Goal: Transaction & Acquisition: Purchase product/service

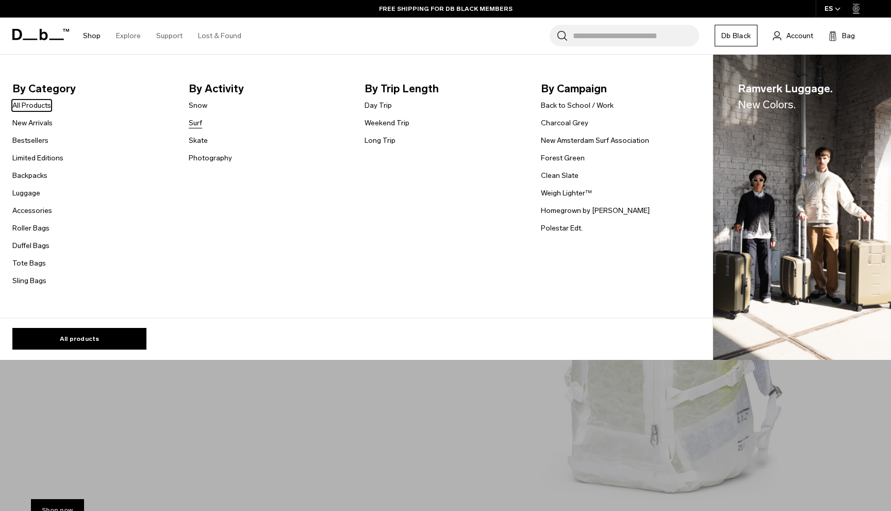
click at [198, 120] on link "Surf" at bounding box center [195, 123] width 13 height 11
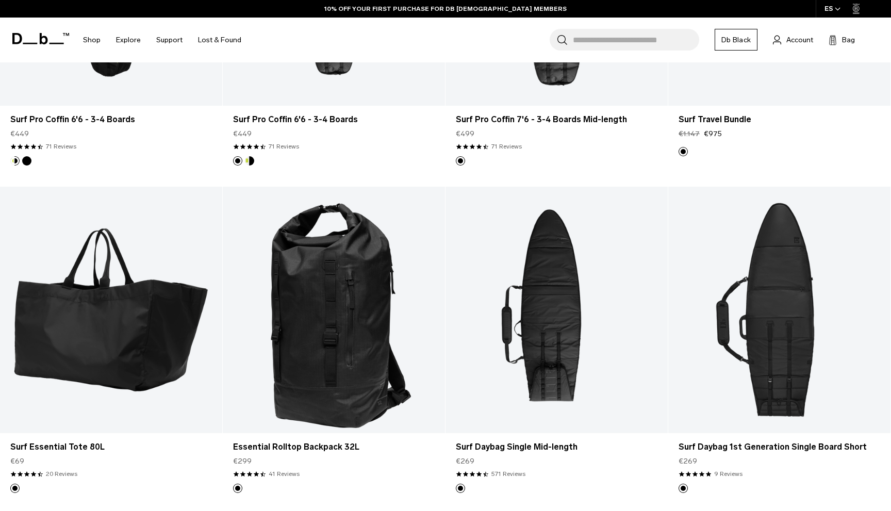
scroll to position [402, 0]
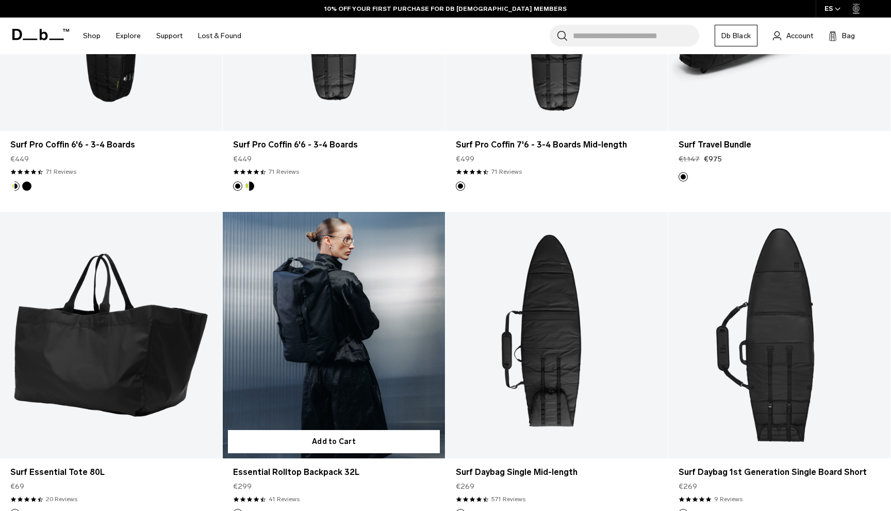
click at [306, 230] on link "Essential Rolltop Backpack 32L" at bounding box center [334, 335] width 222 height 247
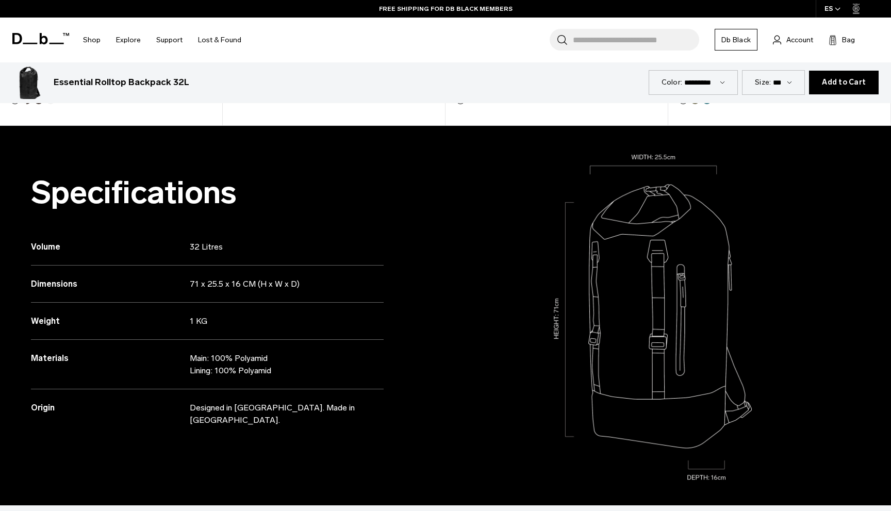
scroll to position [884, 0]
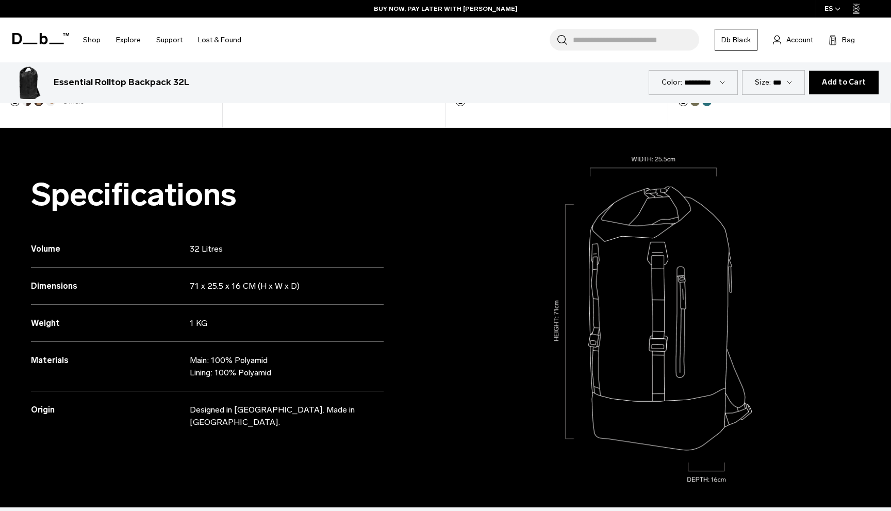
click at [825, 8] on div "ES" at bounding box center [833, 9] width 34 height 18
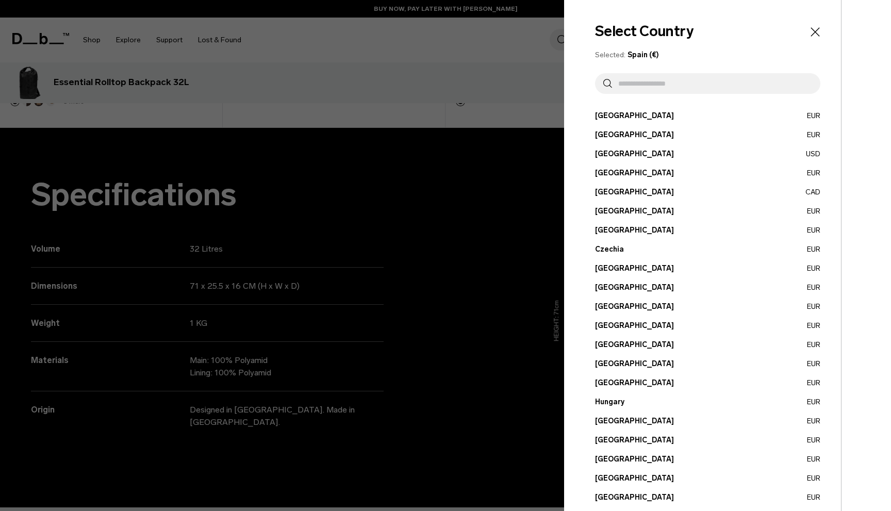
click at [691, 91] on input "text" at bounding box center [712, 83] width 200 height 21
click at [439, 52] on div at bounding box center [445, 255] width 891 height 511
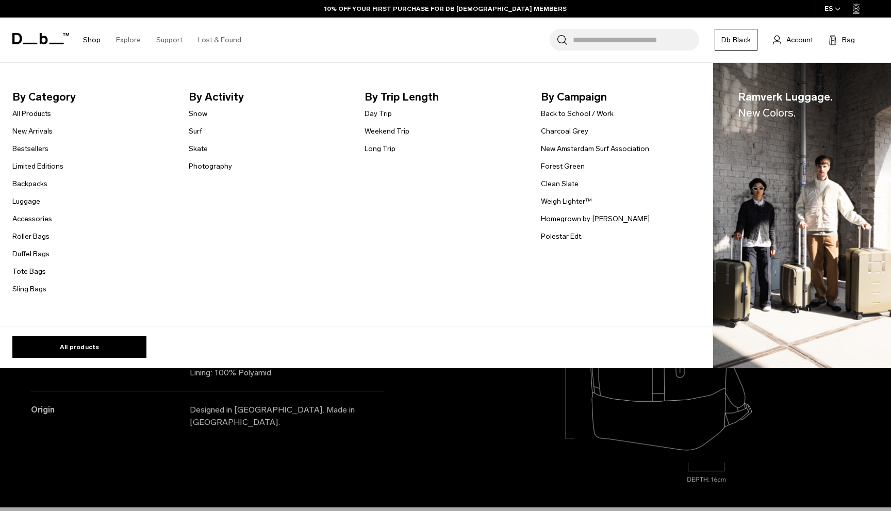
click link "Backpacks"
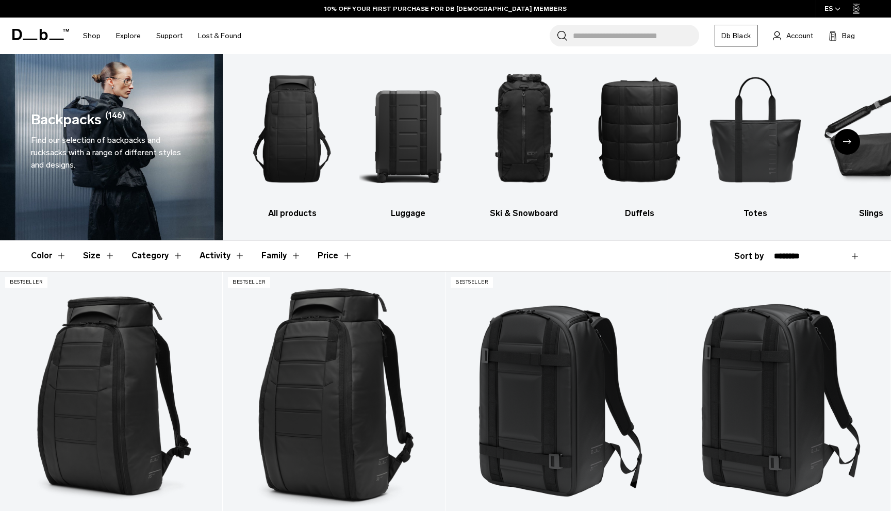
scroll to position [42, 0]
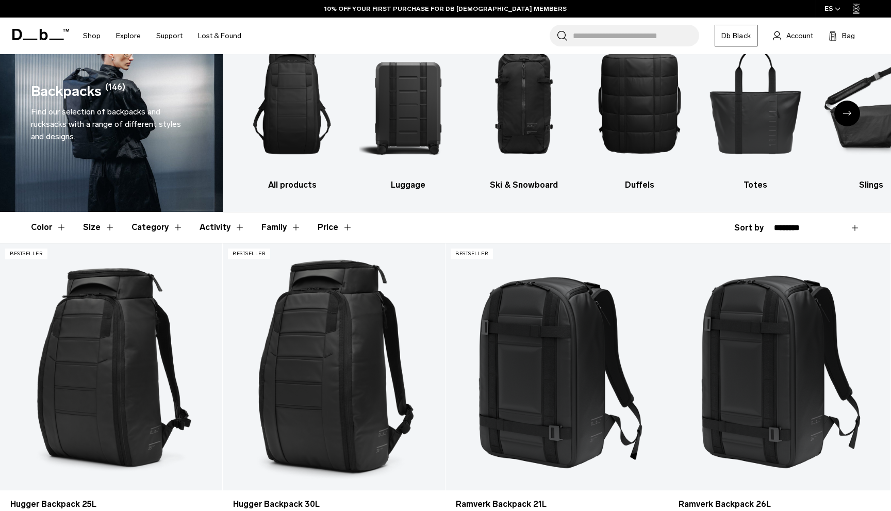
click at [215, 227] on button "Activity" at bounding box center [222, 228] width 45 height 30
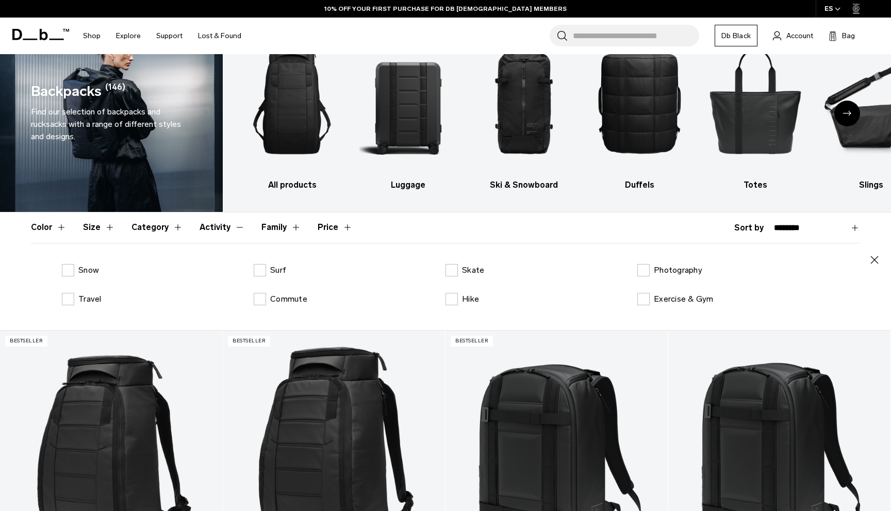
click at [215, 226] on button "Activity" at bounding box center [222, 228] width 45 height 30
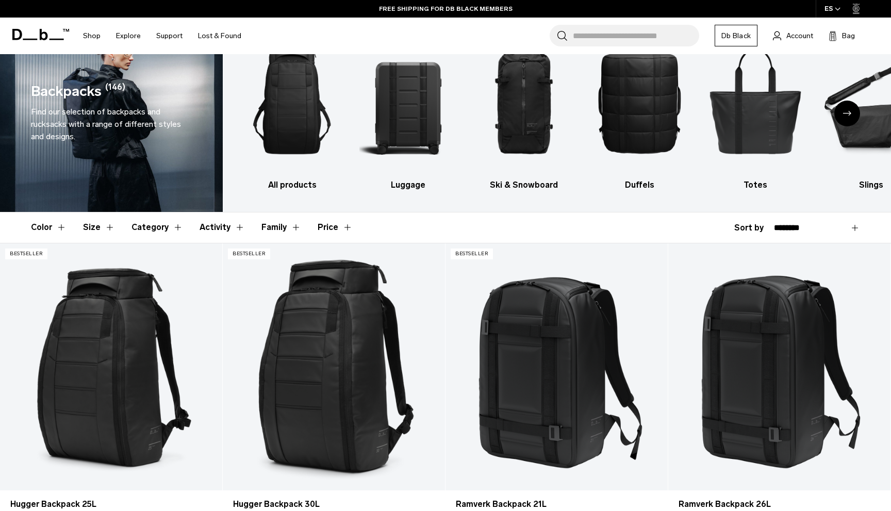
click at [162, 226] on button "Category" at bounding box center [158, 228] width 52 height 30
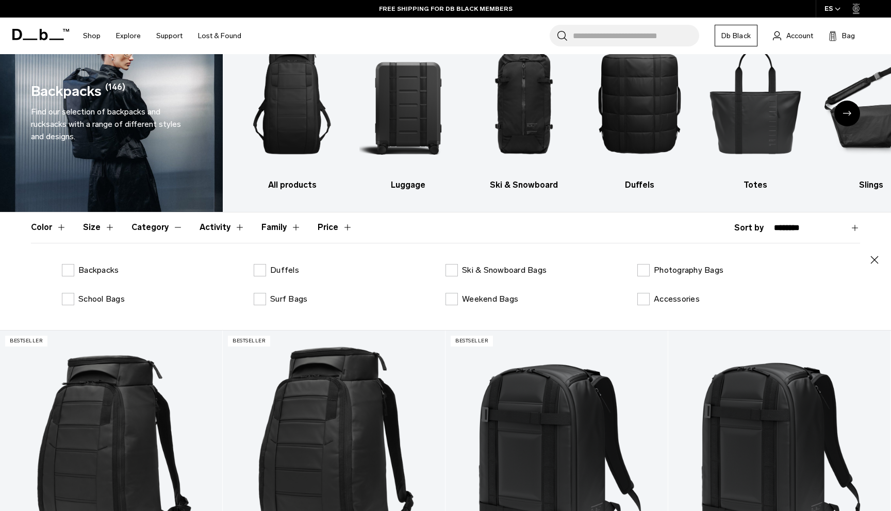
click at [162, 226] on button "Category" at bounding box center [158, 228] width 52 height 30
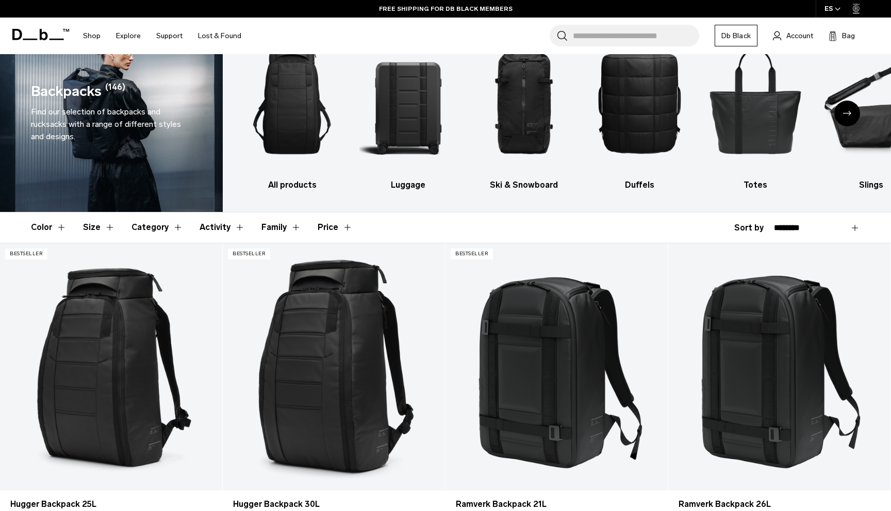
click at [98, 228] on button "Size" at bounding box center [99, 228] width 32 height 30
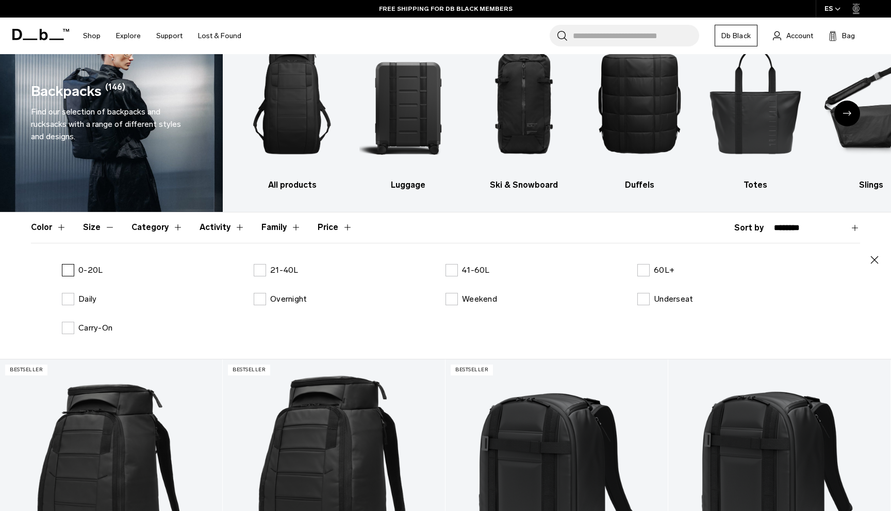
click at [82, 272] on p "0-20L" at bounding box center [90, 270] width 24 height 12
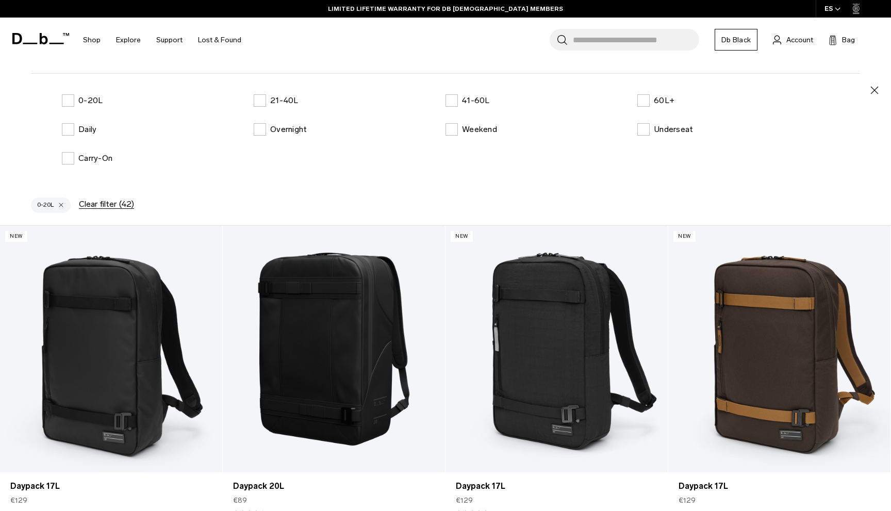
scroll to position [217, 0]
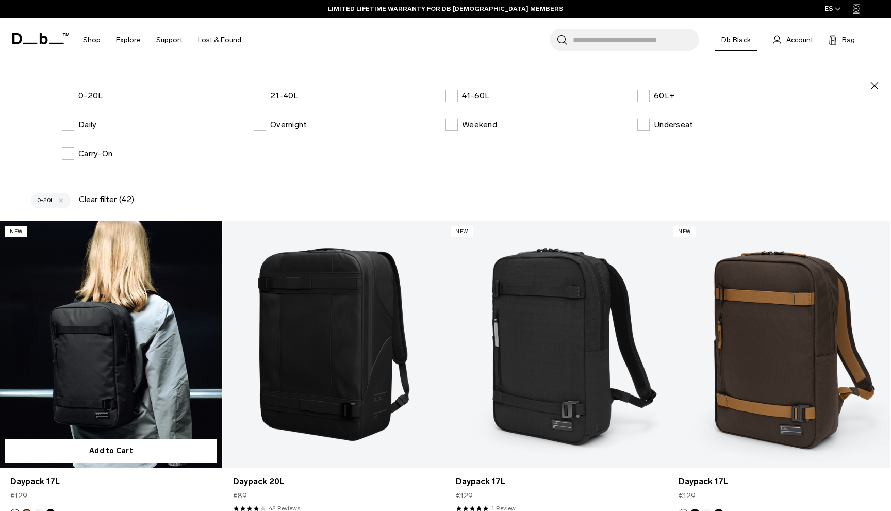
click at [183, 312] on link "Daypack 17L" at bounding box center [111, 344] width 222 height 247
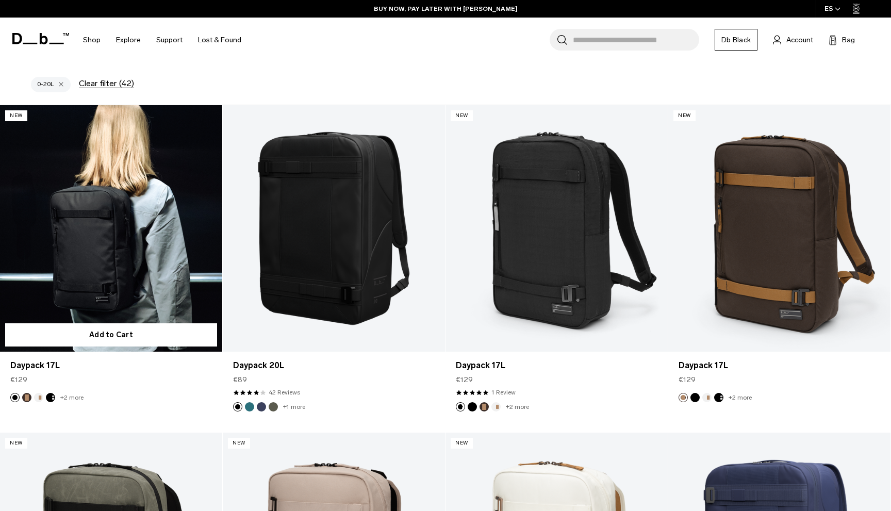
click at [183, 264] on link "Daypack 17L" at bounding box center [111, 228] width 222 height 247
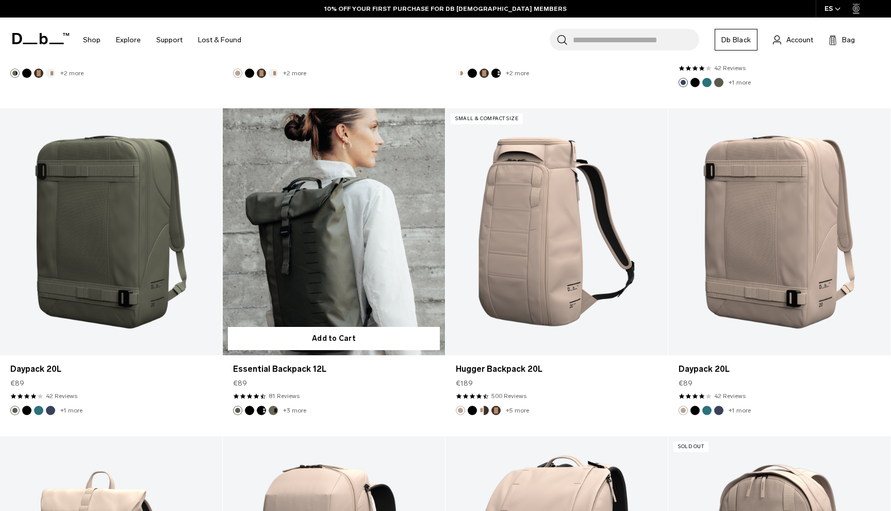
scroll to position [870, 0]
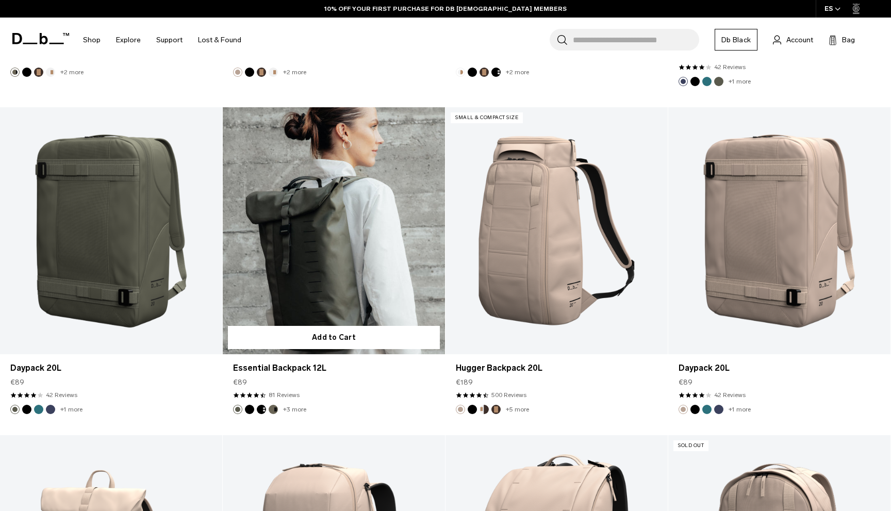
click at [273, 270] on link "Essential Backpack 12L" at bounding box center [334, 230] width 222 height 247
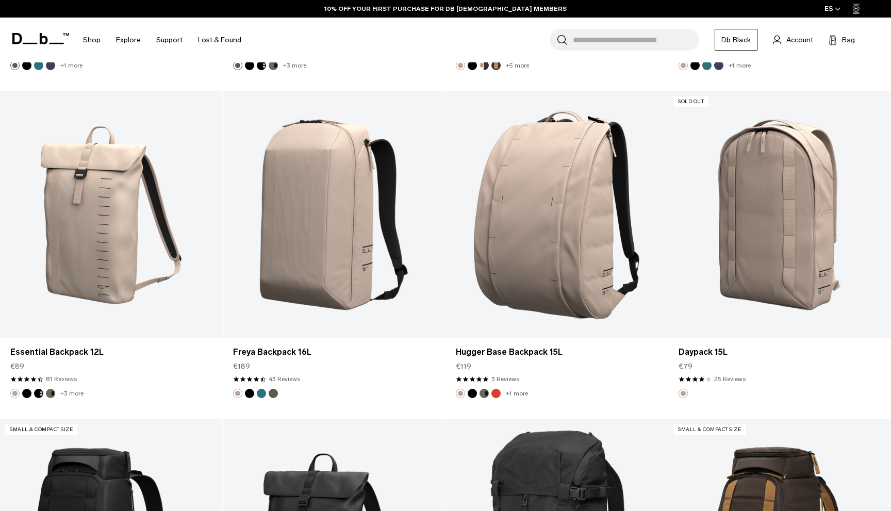
scroll to position [807, 0]
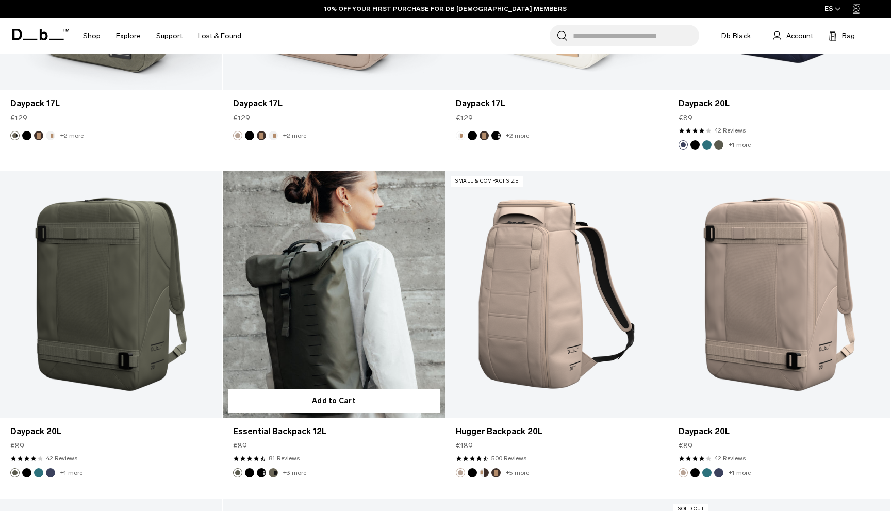
click at [387, 239] on link "Essential Backpack 12L" at bounding box center [334, 294] width 222 height 247
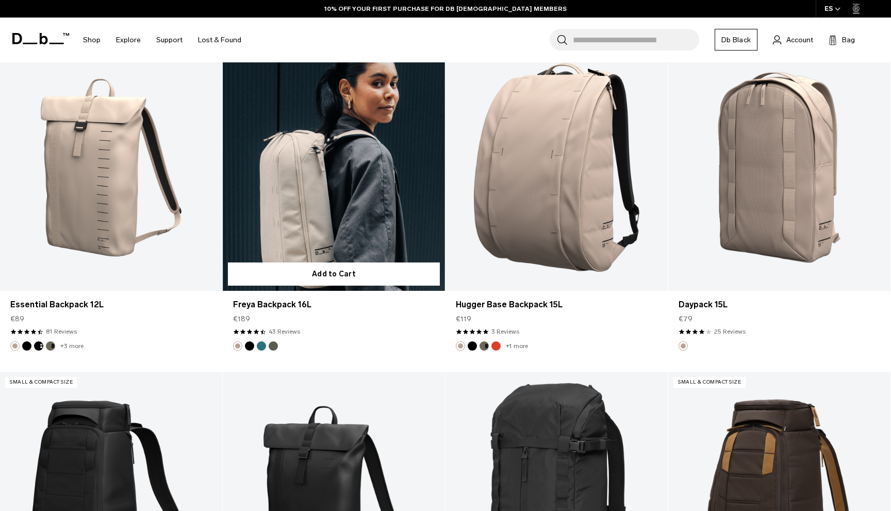
scroll to position [1273, 0]
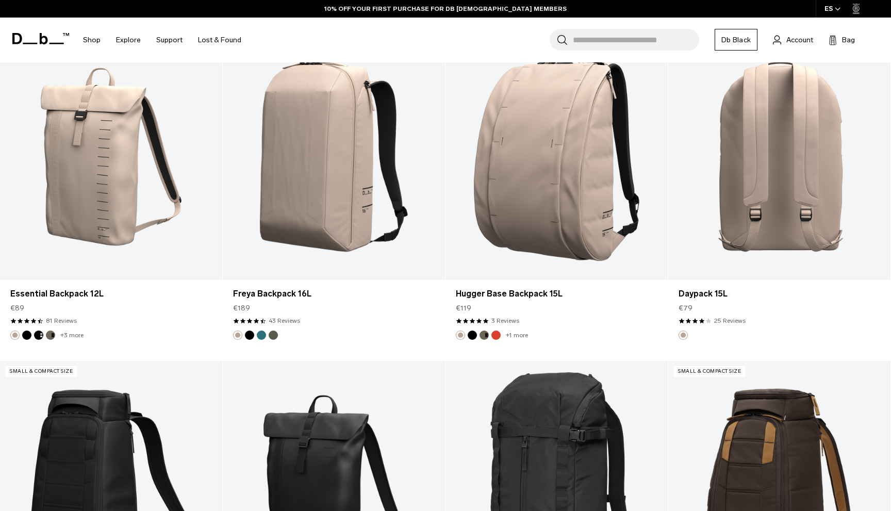
click at [820, 219] on link "Daypack 15L" at bounding box center [780, 156] width 222 height 247
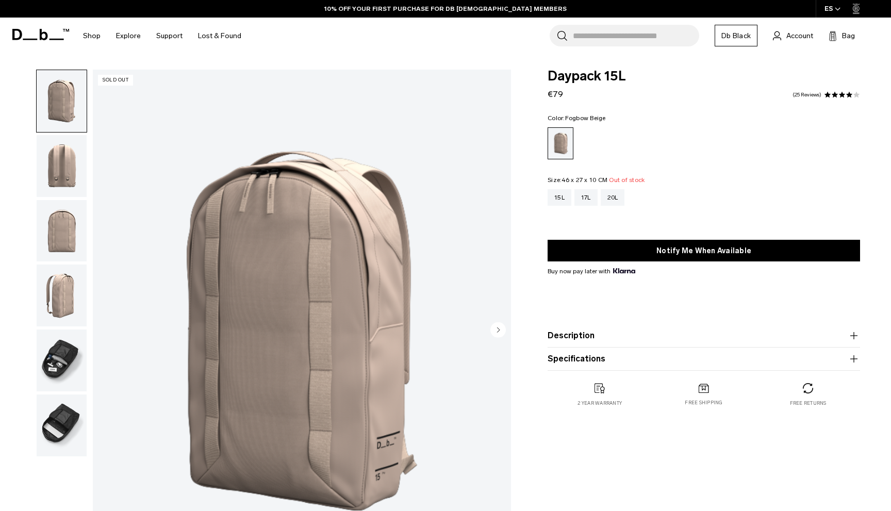
click at [67, 370] on img "button" at bounding box center [62, 361] width 50 height 62
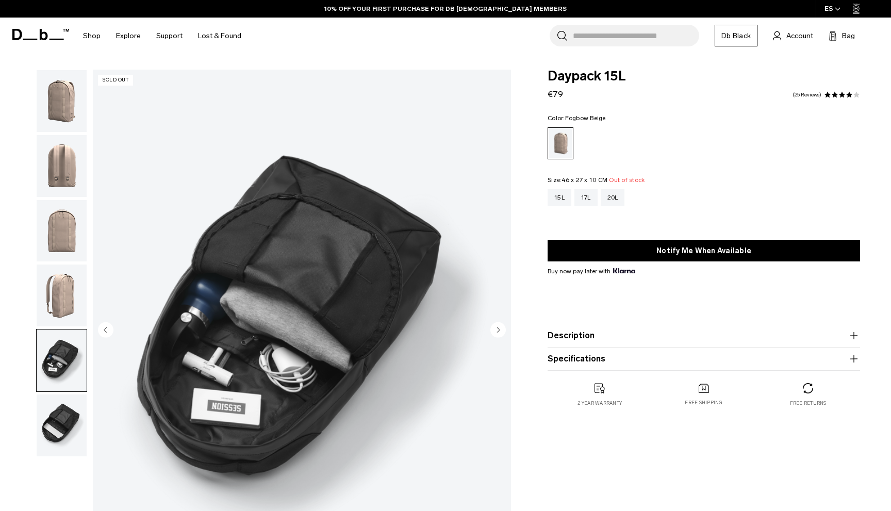
click at [68, 404] on img "button" at bounding box center [62, 426] width 50 height 62
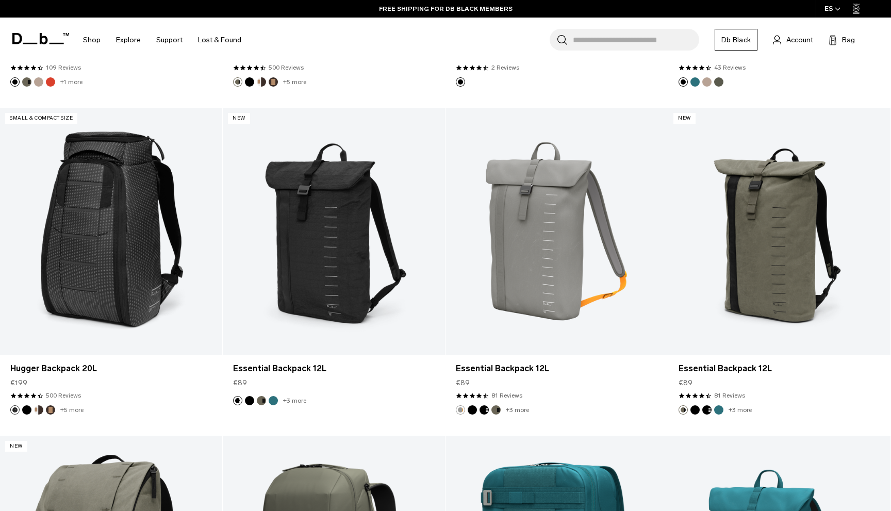
scroll to position [2518, 0]
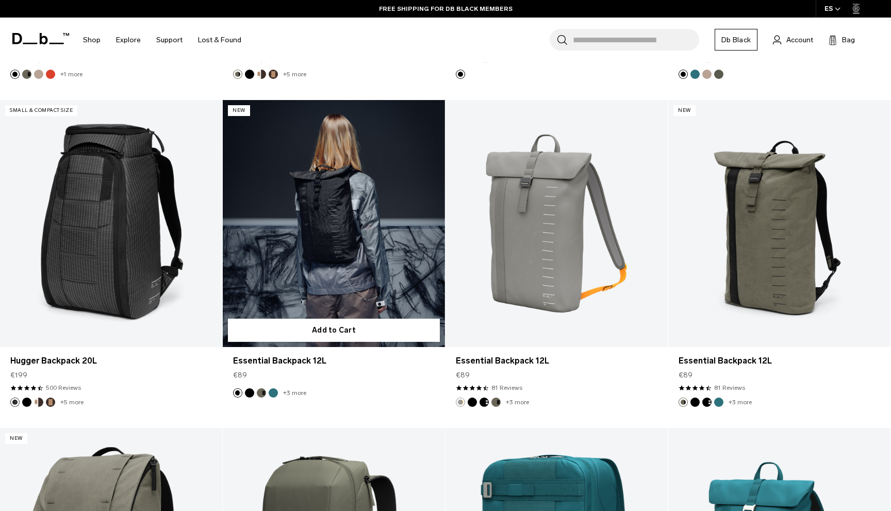
click at [373, 273] on link "Essential Backpack 12L" at bounding box center [334, 223] width 222 height 247
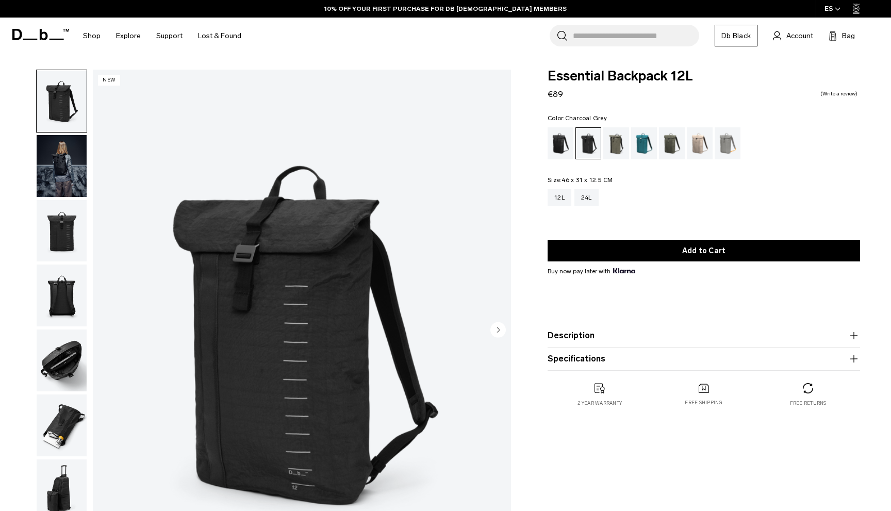
click at [75, 440] on img "button" at bounding box center [62, 426] width 50 height 62
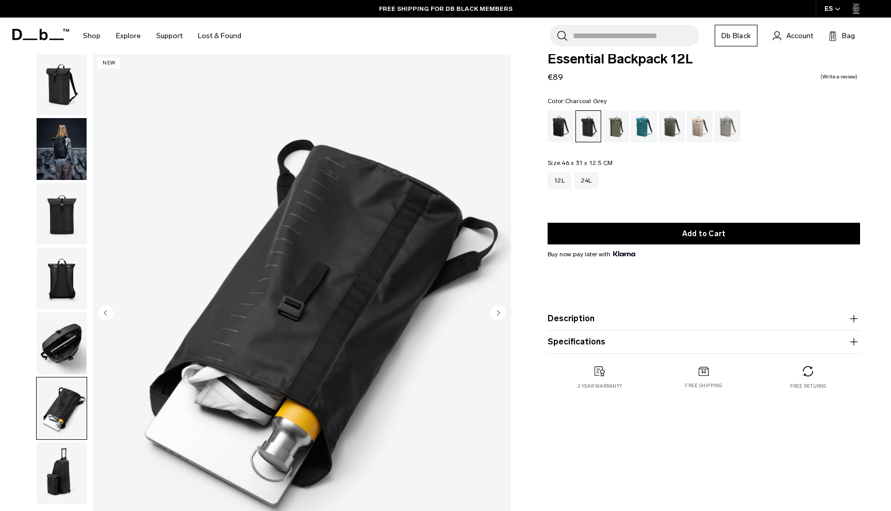
scroll to position [18, 0]
click at [55, 231] on img "button" at bounding box center [62, 214] width 50 height 62
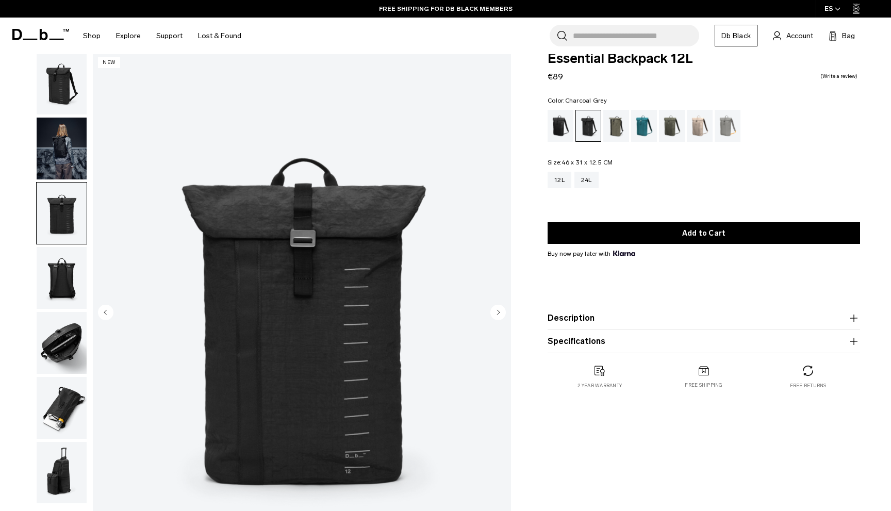
click at [73, 297] on img "button" at bounding box center [62, 278] width 50 height 62
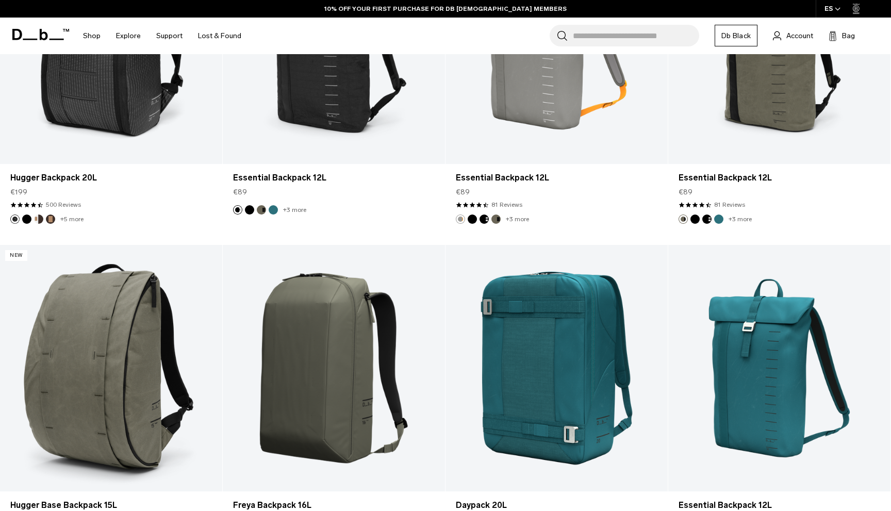
scroll to position [2518, 0]
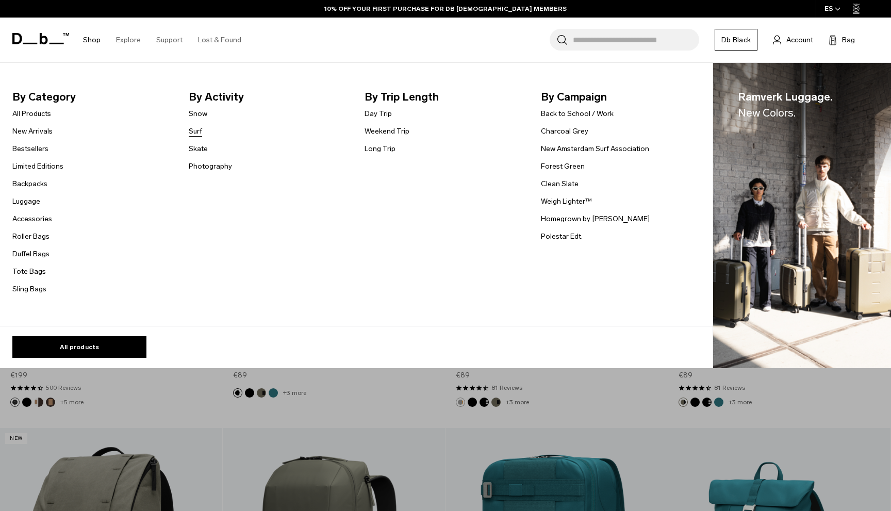
click at [196, 133] on link "Surf" at bounding box center [195, 131] width 13 height 11
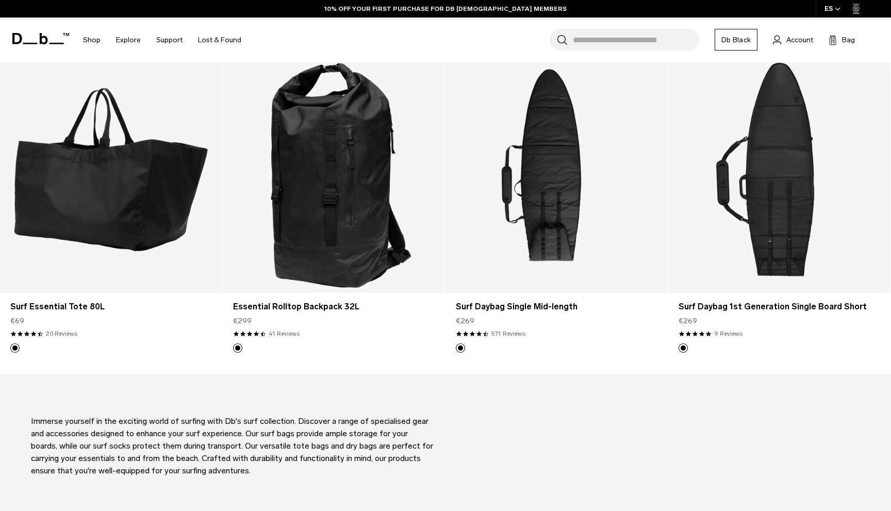
scroll to position [583, 0]
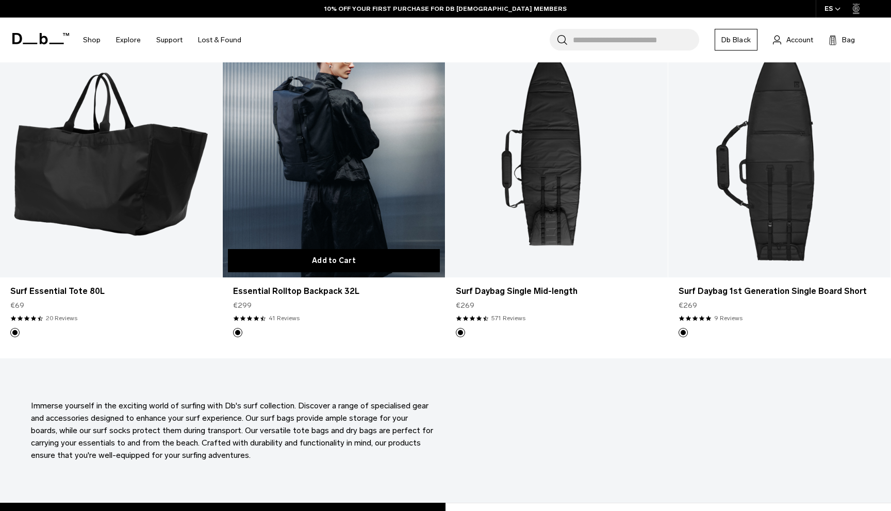
click at [334, 252] on button "Add to Cart" at bounding box center [334, 260] width 212 height 23
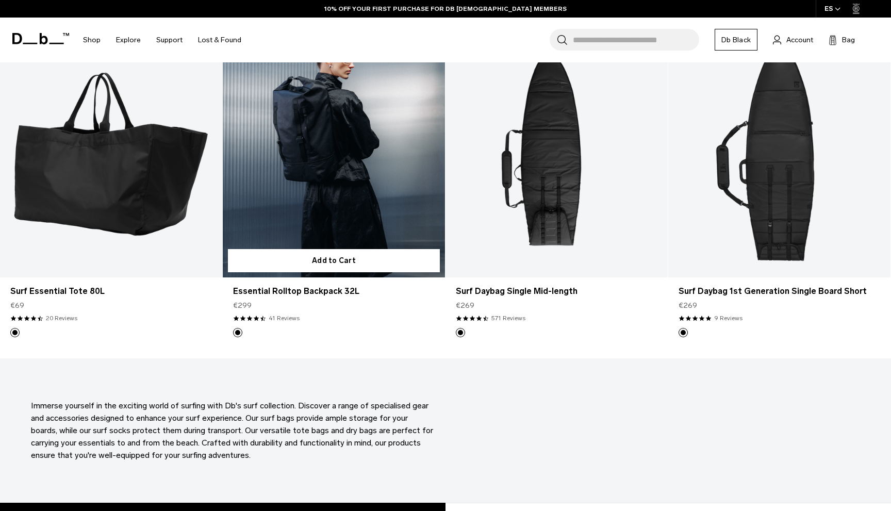
click at [332, 211] on link "Essential Rolltop Backpack 32L" at bounding box center [334, 154] width 222 height 247
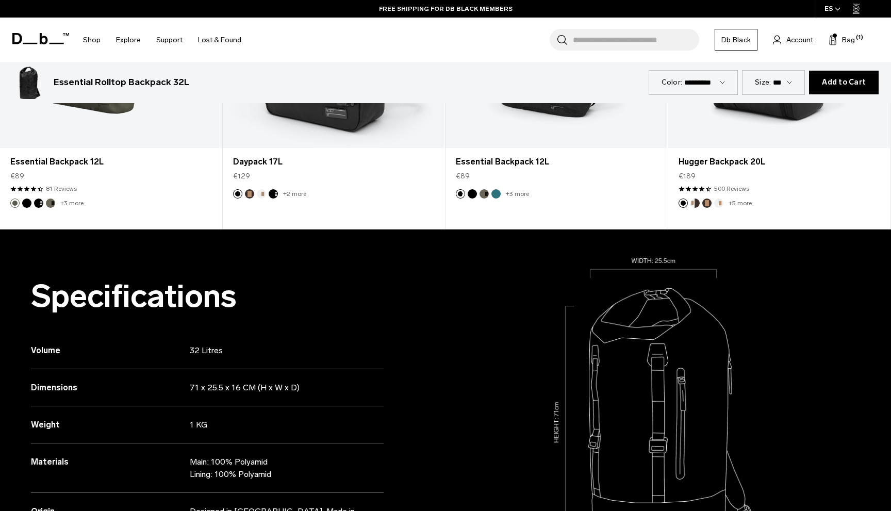
scroll to position [783, 0]
